Goal: Information Seeking & Learning: Learn about a topic

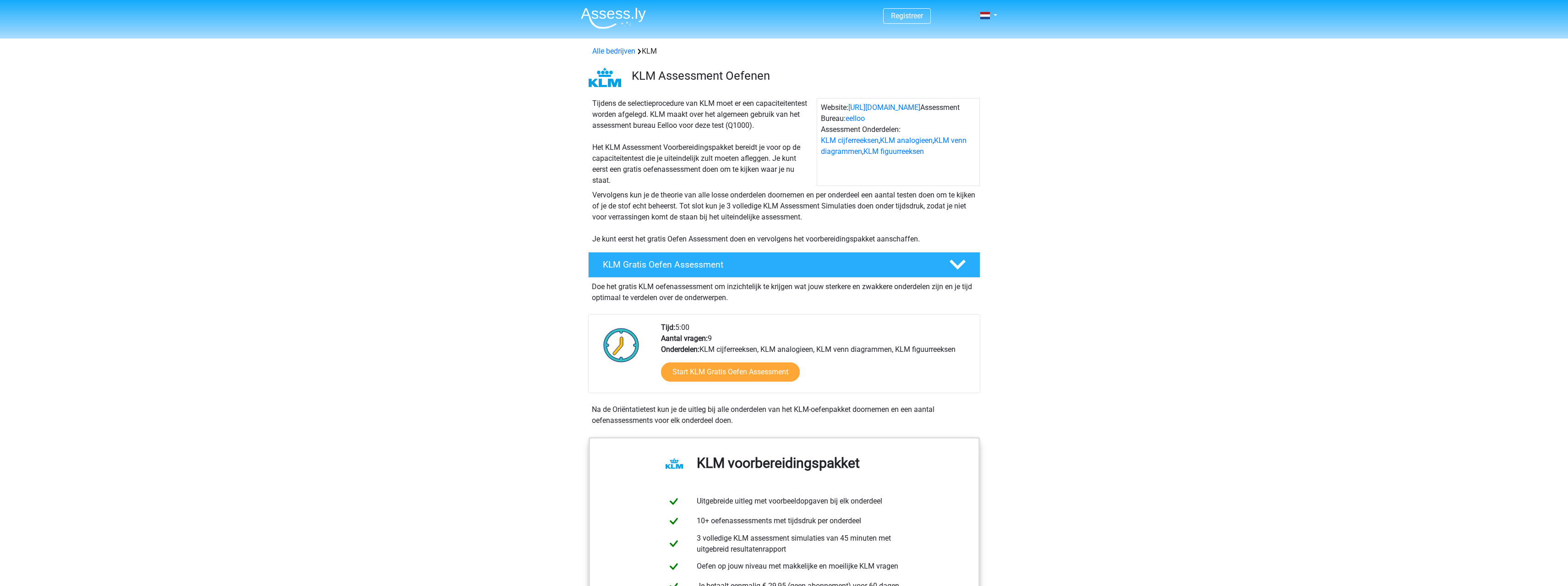
click at [997, 9] on div "Registreer Nederlands" at bounding box center [784, 16] width 435 height 29
click at [899, 14] on link "Registreer" at bounding box center [907, 16] width 32 height 8
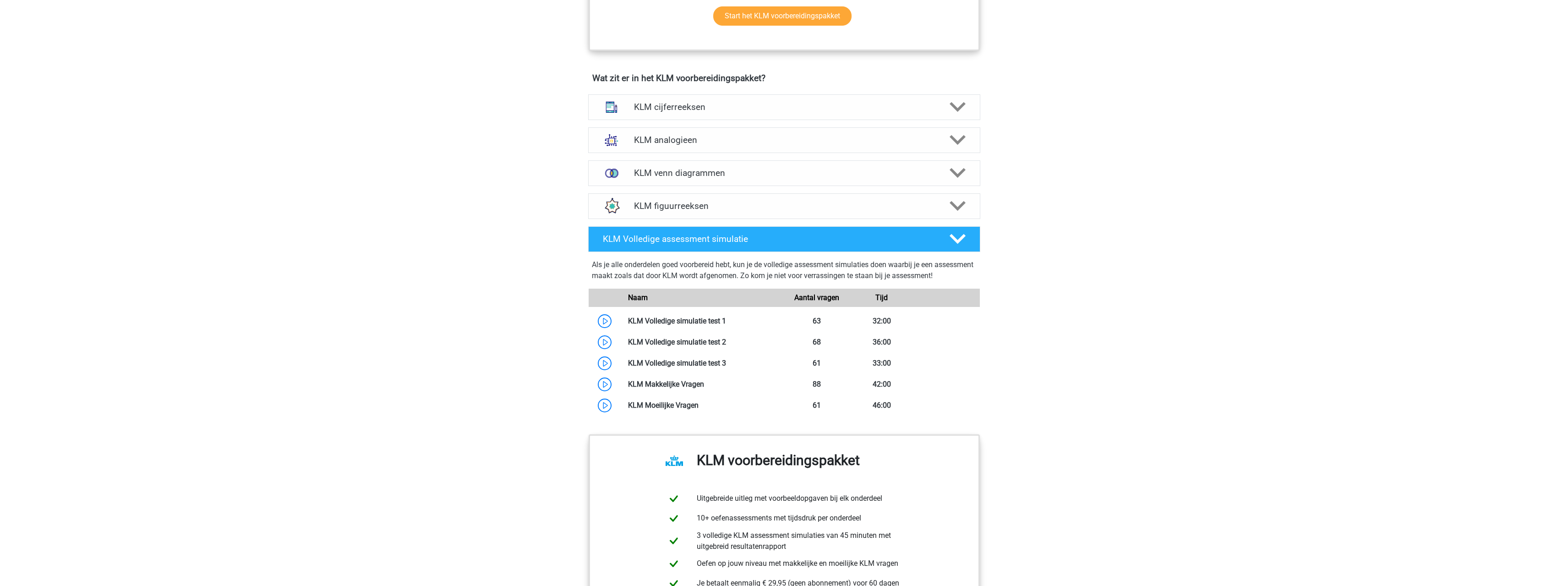
scroll to position [550, 0]
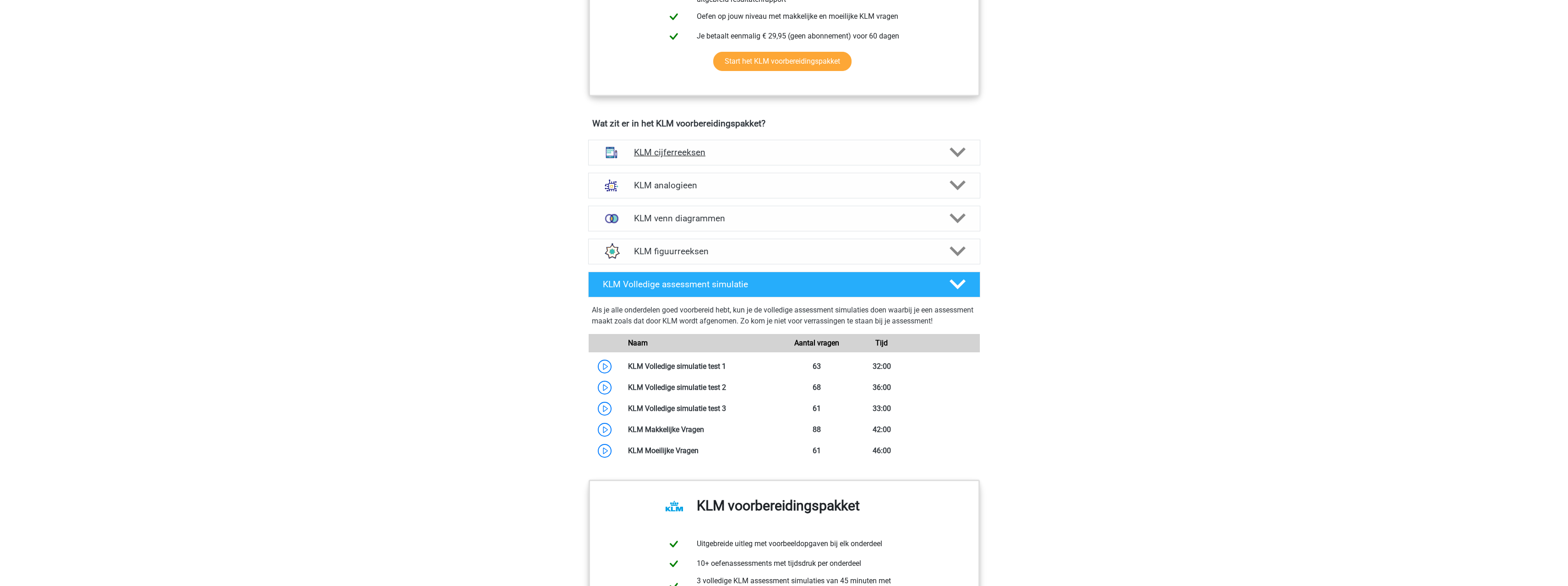
click at [696, 148] on h4 "KLM cijferreeksen" at bounding box center [784, 152] width 300 height 11
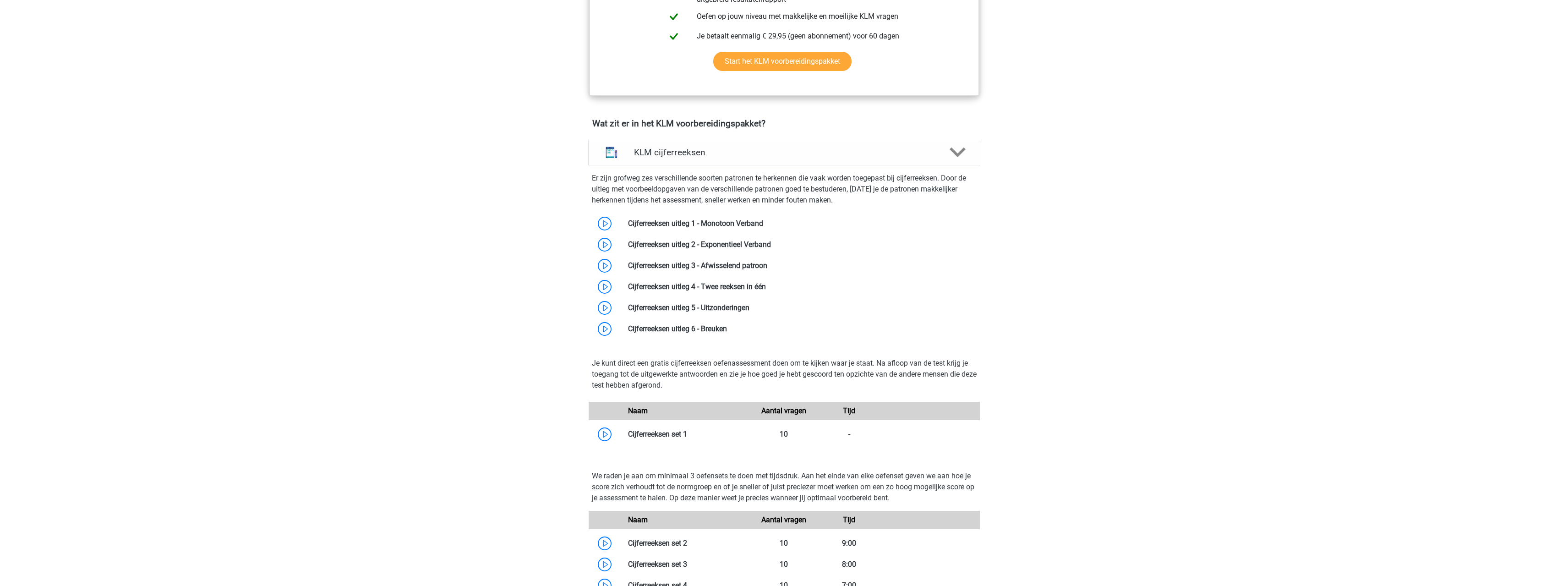
click at [749, 153] on h4 "KLM cijferreeksen" at bounding box center [784, 152] width 300 height 11
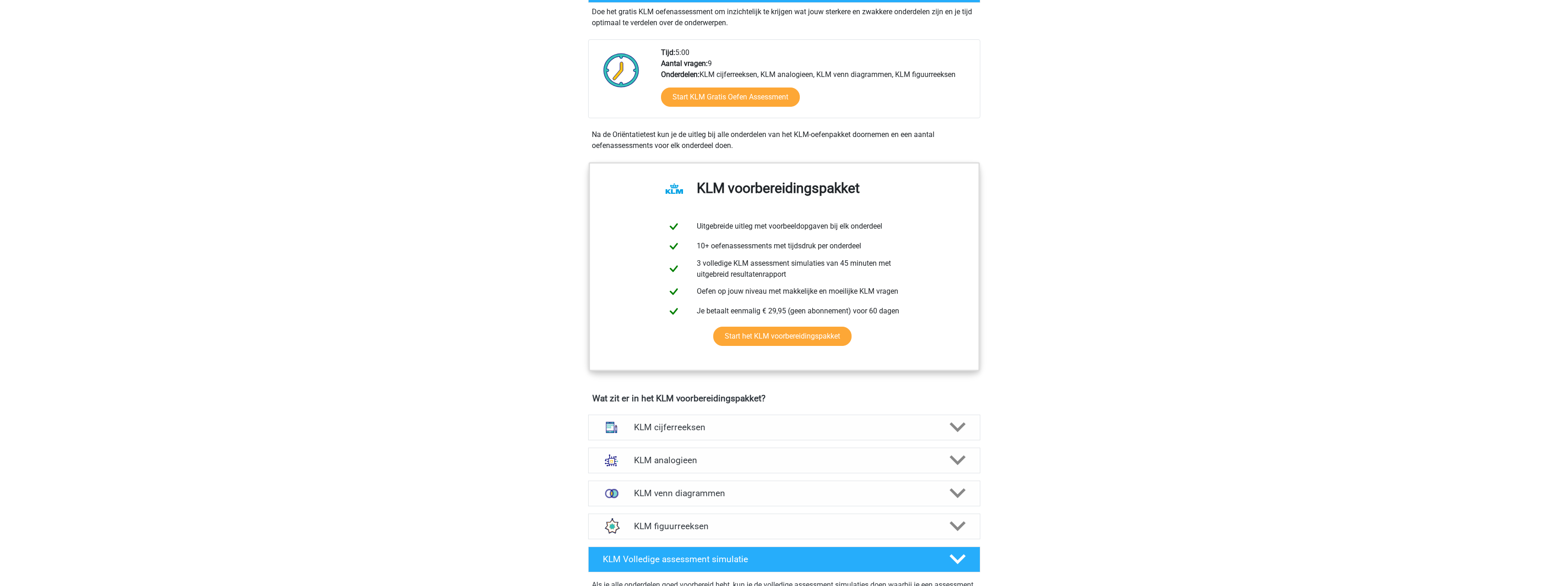
scroll to position [0, 0]
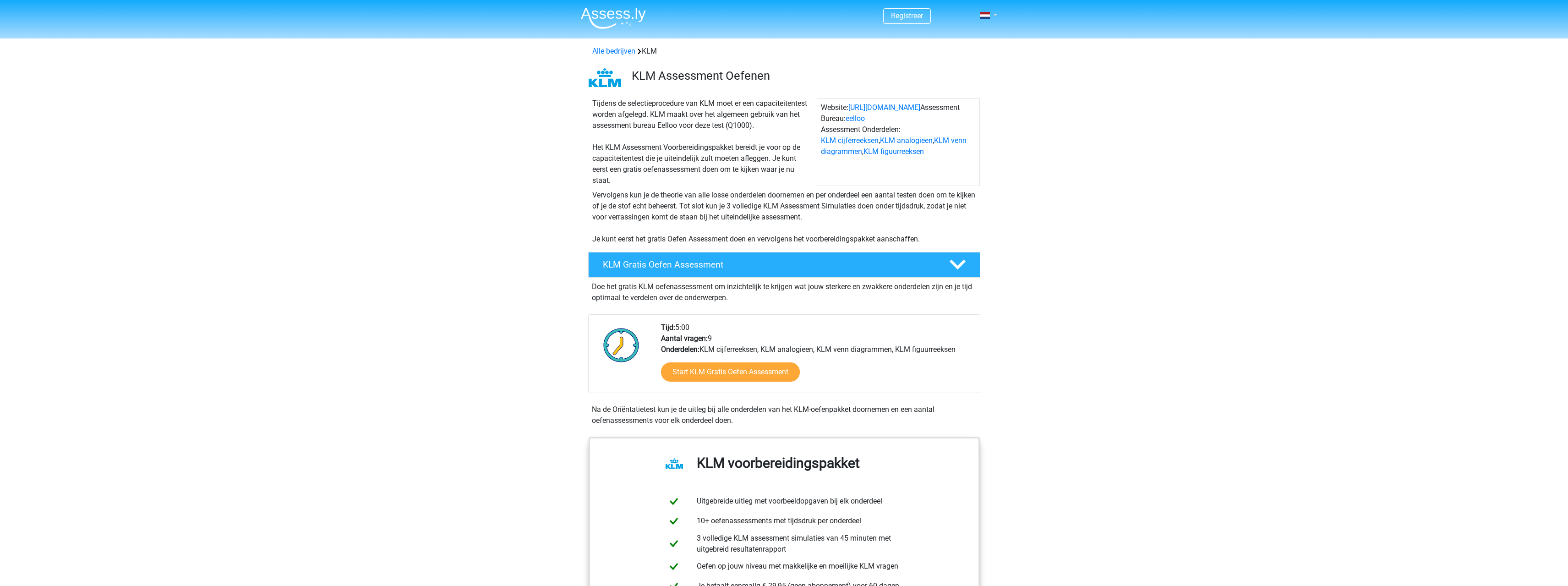
click at [995, 15] on link at bounding box center [986, 15] width 19 height 11
click at [966, 56] on link "Login" at bounding box center [962, 51] width 63 height 14
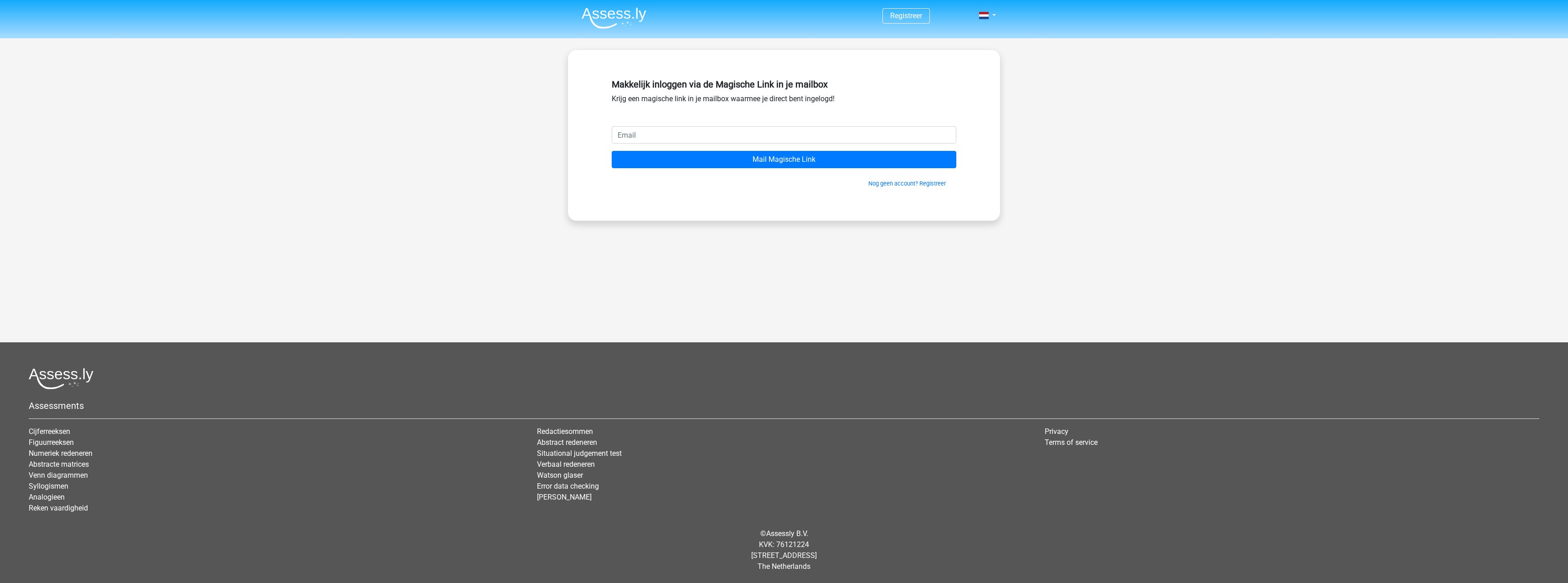
click at [679, 140] on input "email" at bounding box center [783, 135] width 344 height 18
type input "j.schaddelee@ziggo.nl"
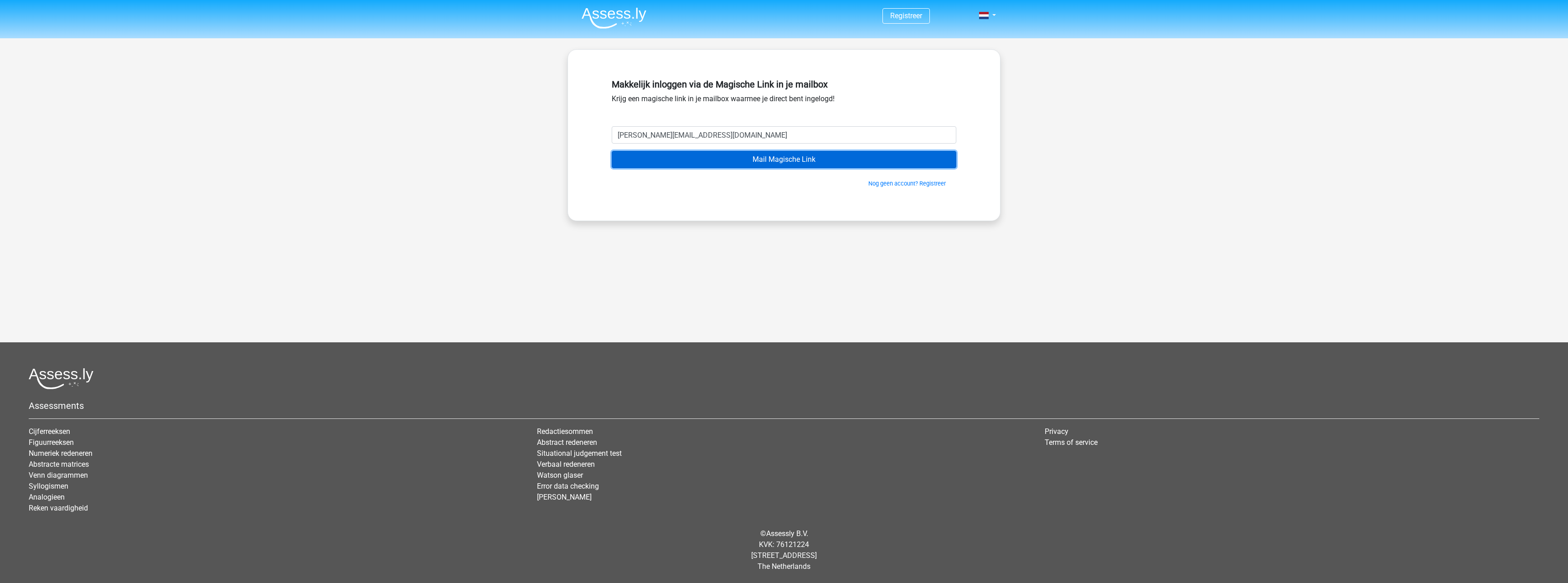
click at [716, 162] on input "Mail Magische Link" at bounding box center [783, 159] width 344 height 18
